Goal: Transaction & Acquisition: Book appointment/travel/reservation

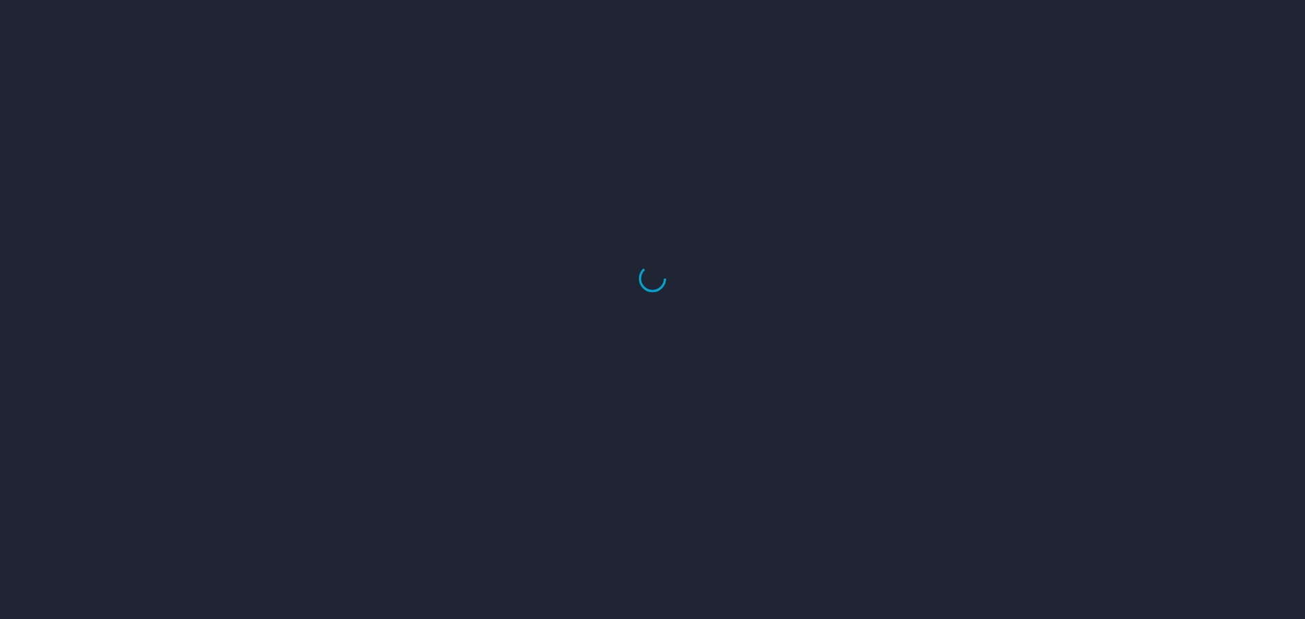
select select "US"
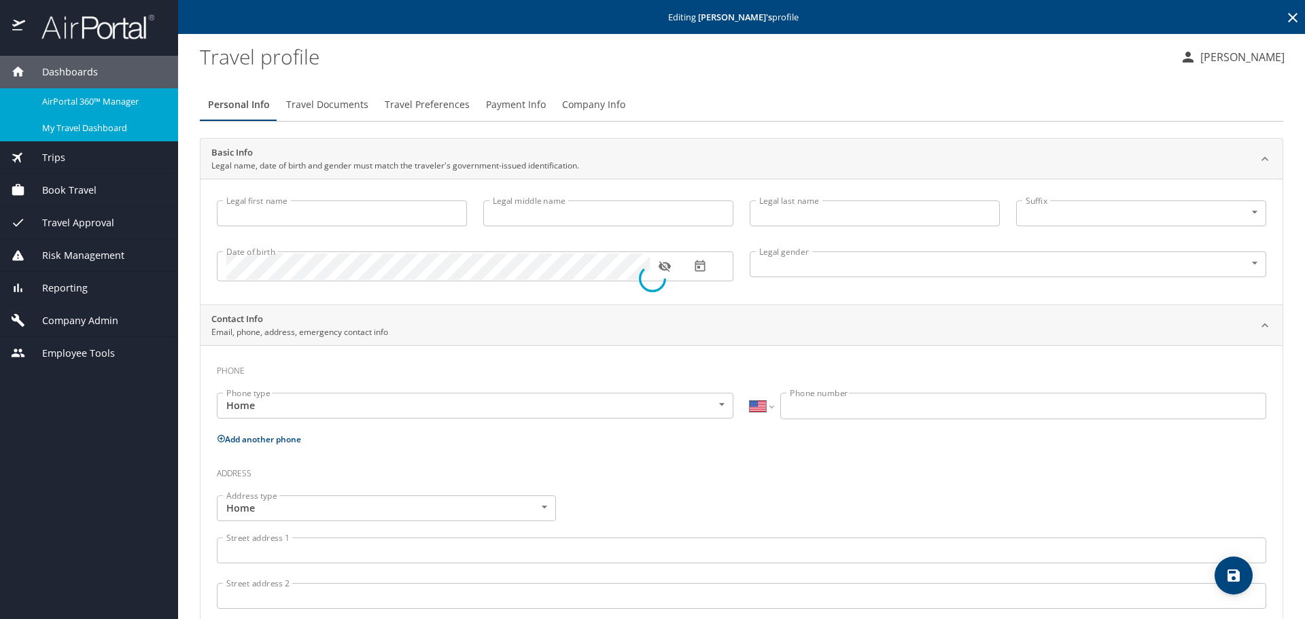
type input "Melisa"
type input "Restrepo"
type input "Rios"
type input "Female"
type input "Ivan"
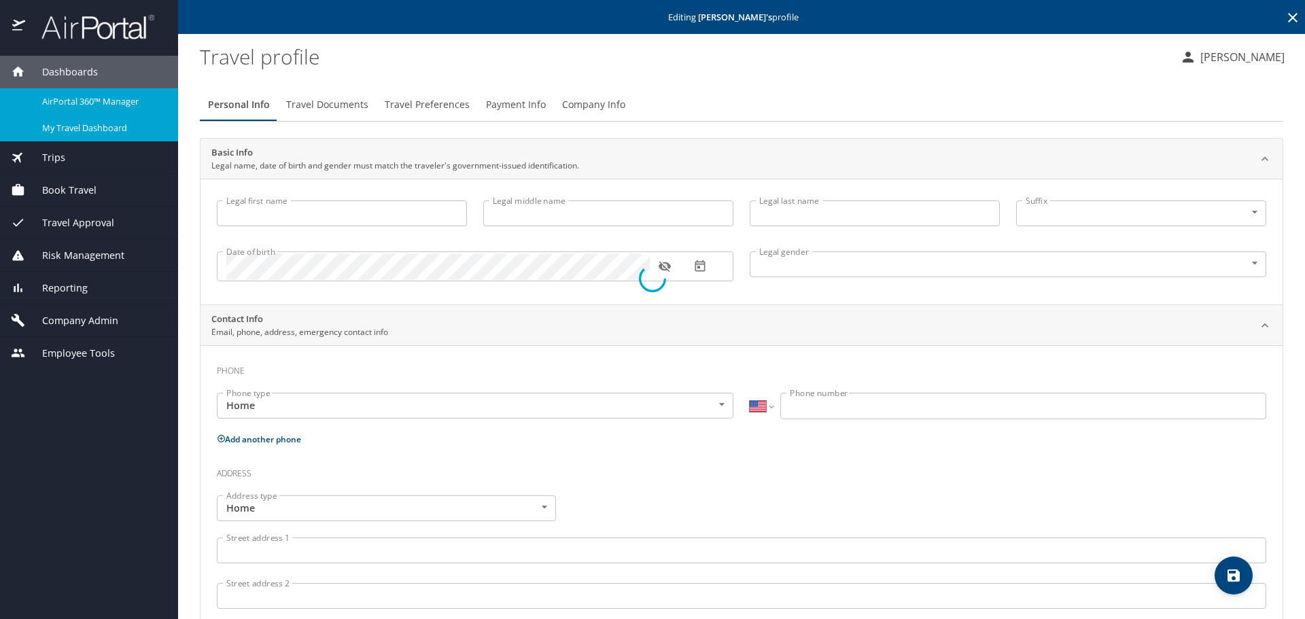
type input "Rios"
type input "(256) 468-1746"
select select "US"
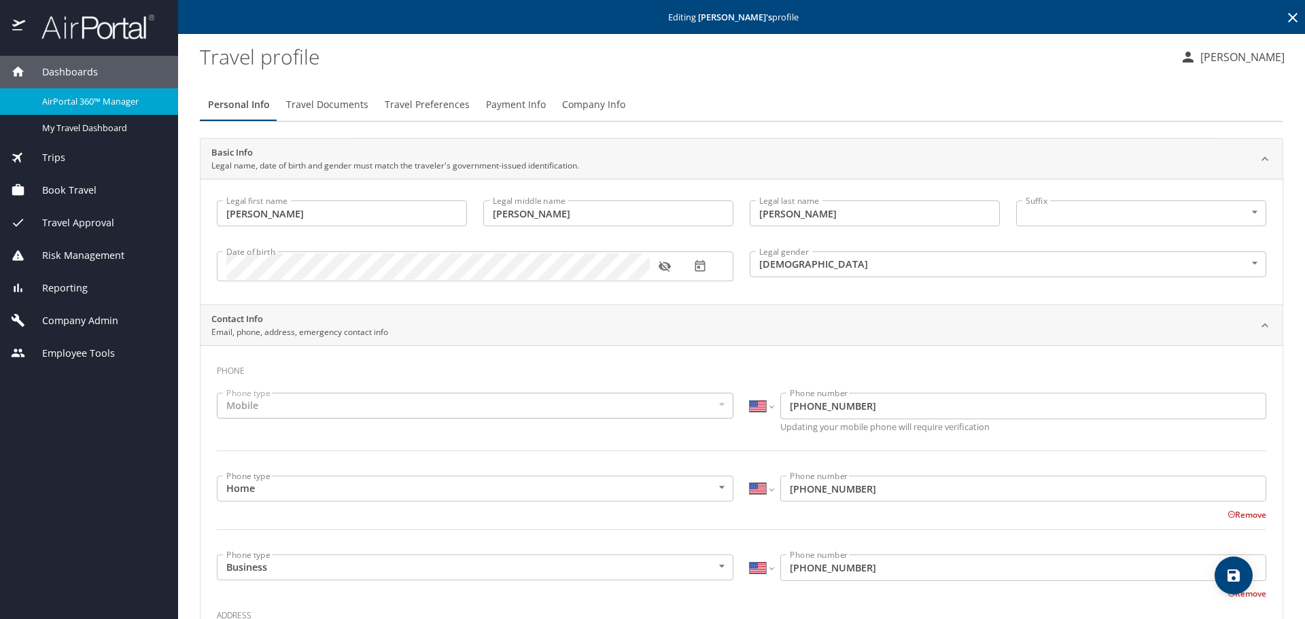
click at [84, 200] on div "Book Travel" at bounding box center [89, 190] width 178 height 33
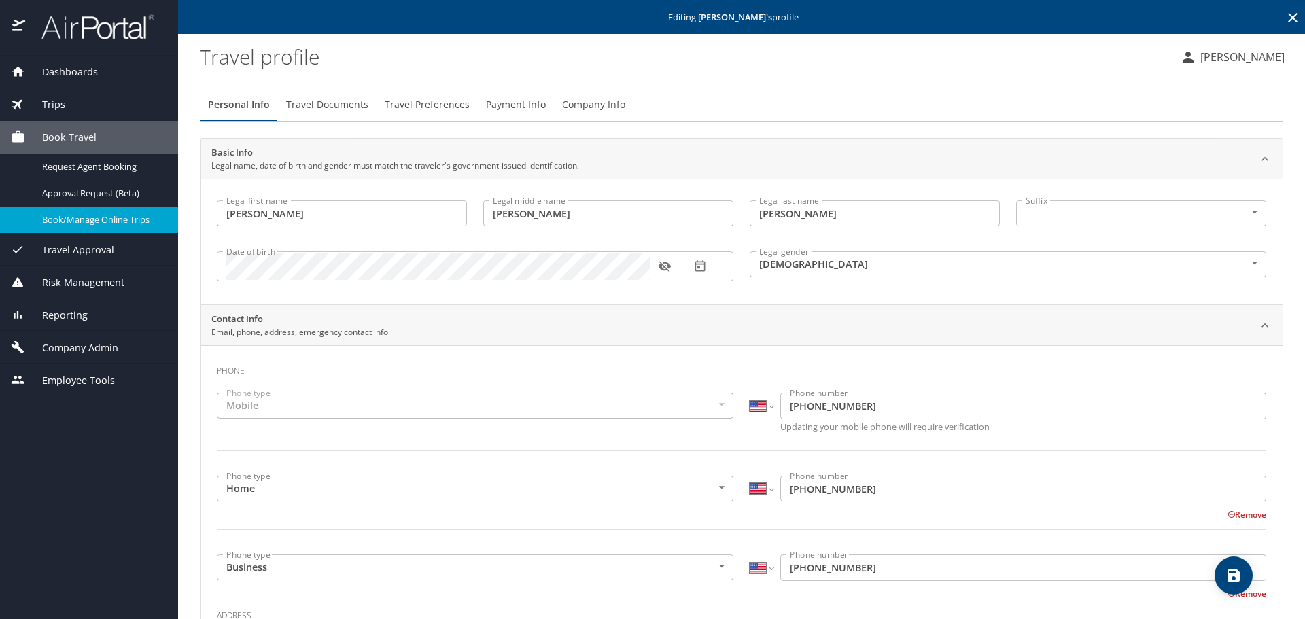
click at [80, 222] on span "Book/Manage Online Trips" at bounding box center [102, 219] width 120 height 13
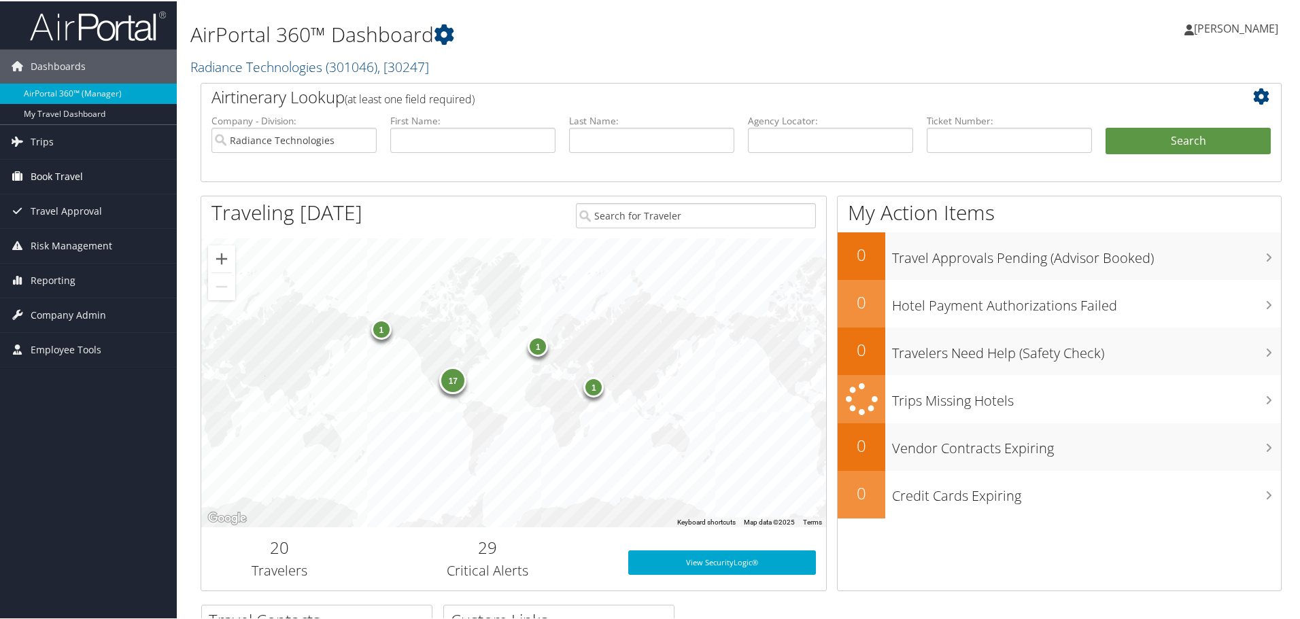
click at [70, 173] on span "Book Travel" at bounding box center [57, 175] width 52 height 34
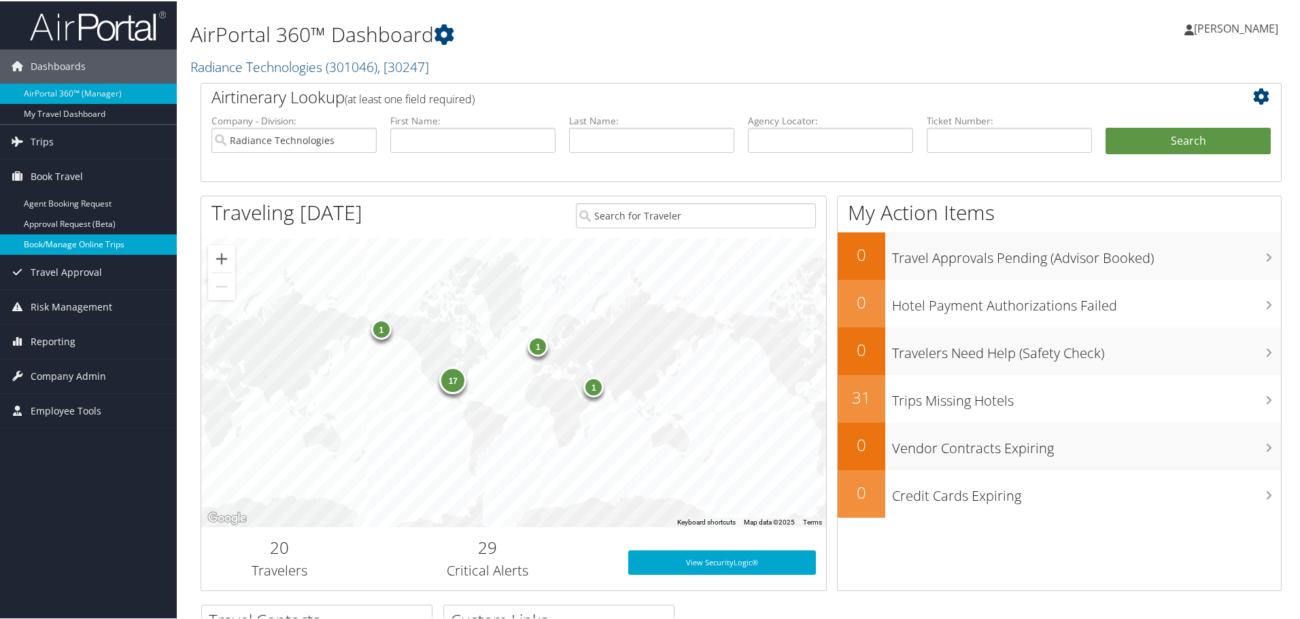
click at [70, 245] on link "Book/Manage Online Trips" at bounding box center [88, 243] width 177 height 20
